Goal: Task Accomplishment & Management: Manage account settings

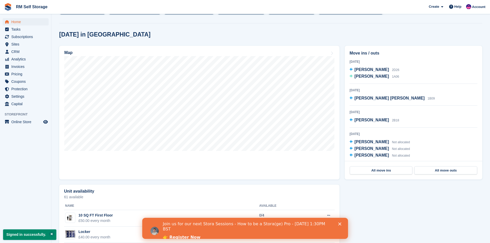
scroll to position [77, 0]
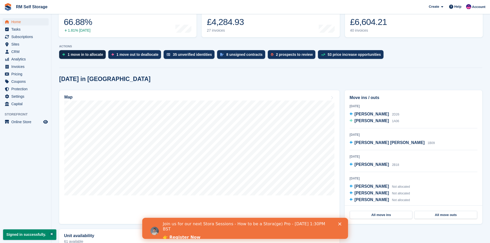
click at [72, 55] on div "1 move in to allocate" at bounding box center [86, 54] width 36 height 4
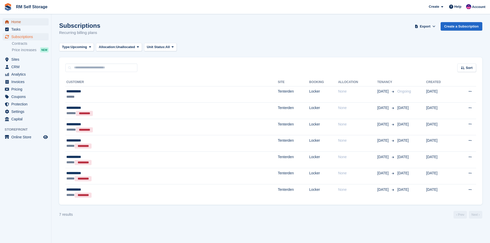
click at [24, 25] on span "Home" at bounding box center [26, 21] width 31 height 7
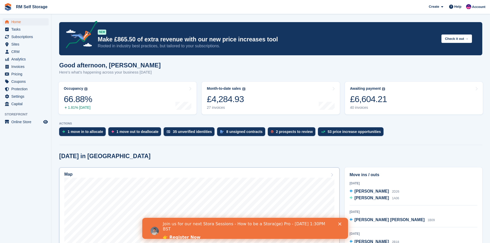
scroll to position [77, 0]
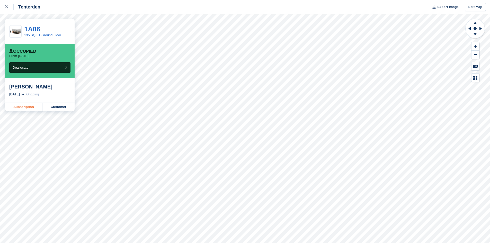
click at [12, 108] on link "Subscription" at bounding box center [23, 107] width 37 height 8
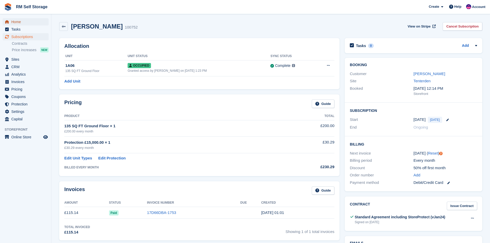
click at [13, 21] on span "Home" at bounding box center [26, 21] width 31 height 7
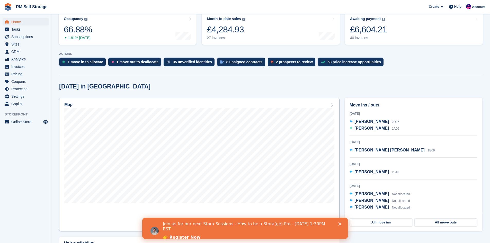
scroll to position [77, 0]
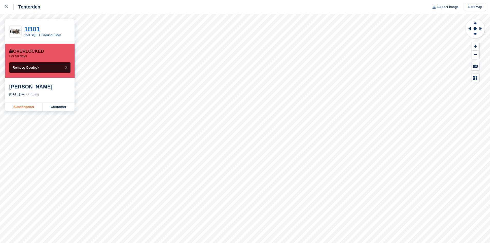
click at [25, 108] on link "Subscription" at bounding box center [23, 107] width 37 height 8
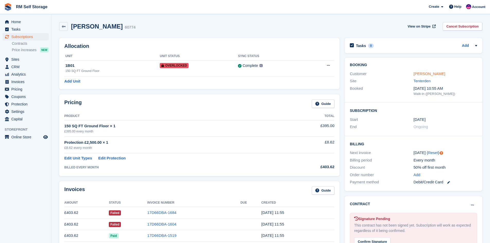
click at [431, 73] on link "[PERSON_NAME]" at bounding box center [430, 74] width 32 height 4
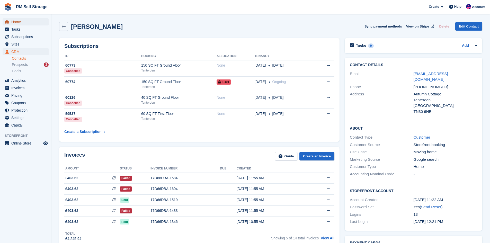
click at [43, 20] on link "Home" at bounding box center [26, 21] width 46 height 7
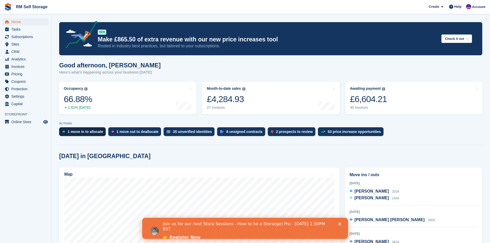
click at [85, 135] on div "1 move in to allocate" at bounding box center [82, 131] width 47 height 9
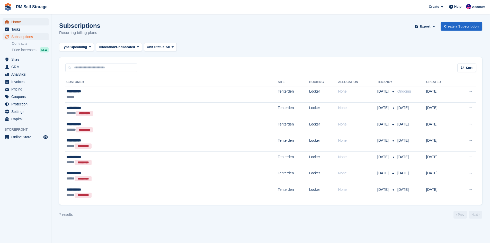
click at [20, 19] on span "Home" at bounding box center [26, 21] width 31 height 7
